Goal: Information Seeking & Learning: Learn about a topic

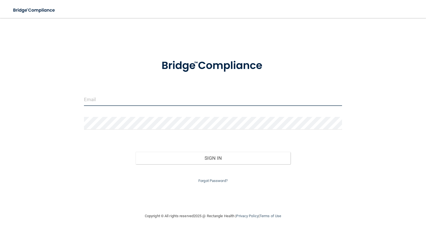
click at [143, 102] on input "email" at bounding box center [213, 99] width 258 height 13
type input "[PERSON_NAME][EMAIL_ADDRESS][PERSON_NAME][DOMAIN_NAME]"
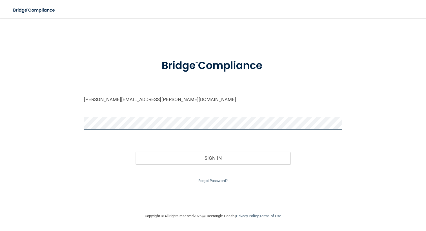
click at [213, 157] on button "Sign In" at bounding box center [212, 158] width 155 height 12
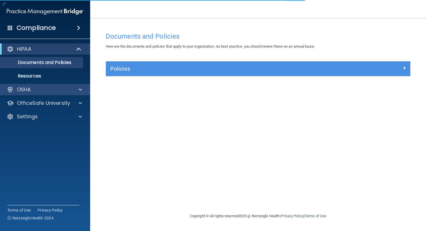
click at [67, 89] on div "OSHA" at bounding box center [38, 89] width 70 height 7
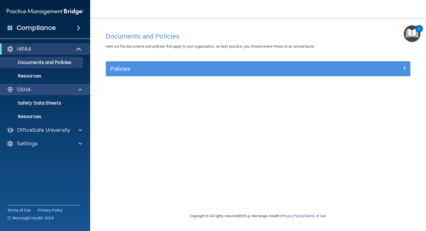
click at [79, 90] on span at bounding box center [80, 89] width 3 height 7
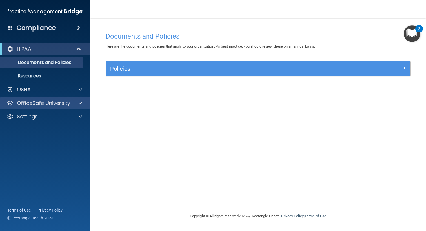
click at [82, 106] on div at bounding box center [79, 103] width 14 height 7
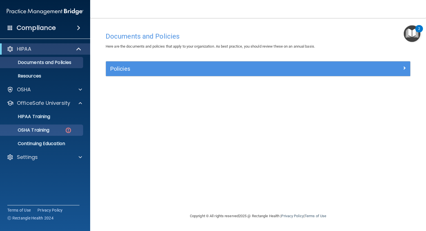
click at [62, 132] on div "OSHA Training" at bounding box center [42, 130] width 77 height 6
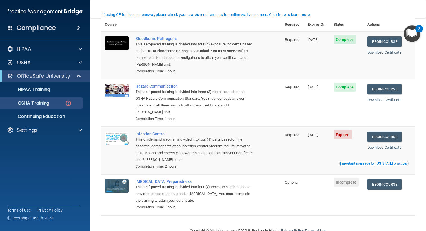
scroll to position [51, 0]
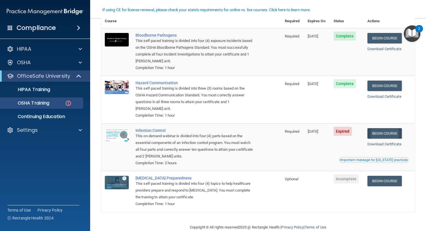
click at [378, 129] on link "Begin Course" at bounding box center [384, 133] width 34 height 10
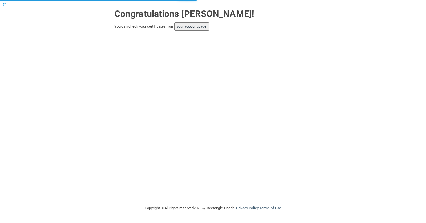
click at [199, 25] on link "your account page!" at bounding box center [192, 26] width 31 height 4
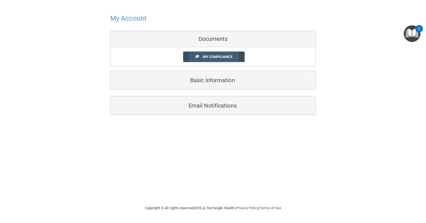
click at [210, 55] on span "My Compliance" at bounding box center [218, 57] width 30 height 4
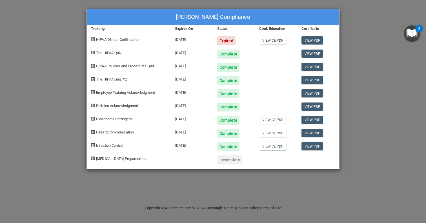
click at [269, 39] on link "View CE PDF" at bounding box center [272, 40] width 27 height 8
click at [307, 40] on link "View PDF" at bounding box center [312, 40] width 22 height 8
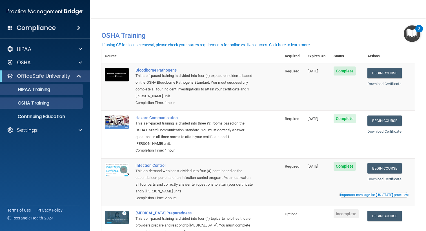
click at [41, 89] on p "HIPAA Training" at bounding box center [27, 90] width 46 height 6
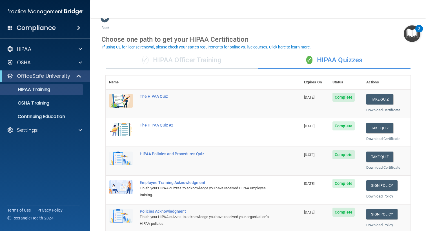
scroll to position [8, 0]
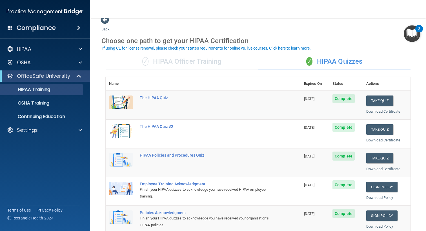
click at [80, 78] on span at bounding box center [79, 76] width 5 height 7
